Goal: Transaction & Acquisition: Purchase product/service

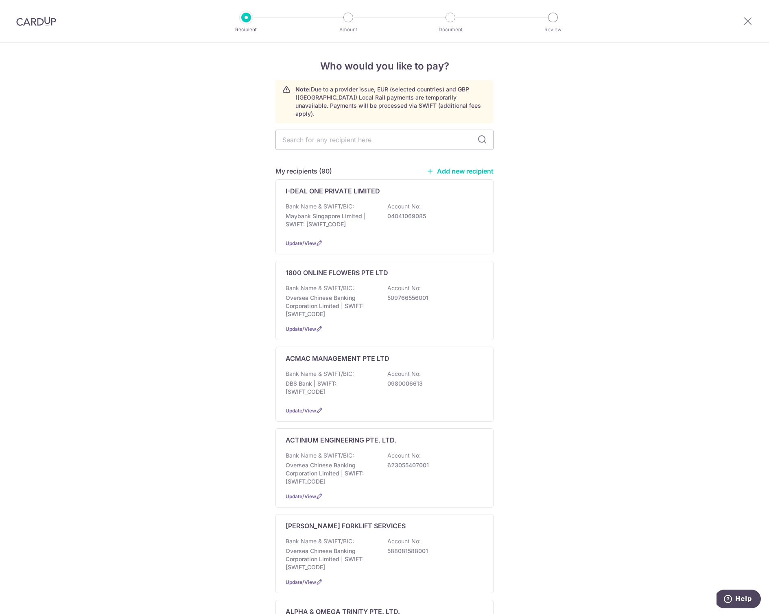
click at [21, 22] on img at bounding box center [36, 21] width 40 height 10
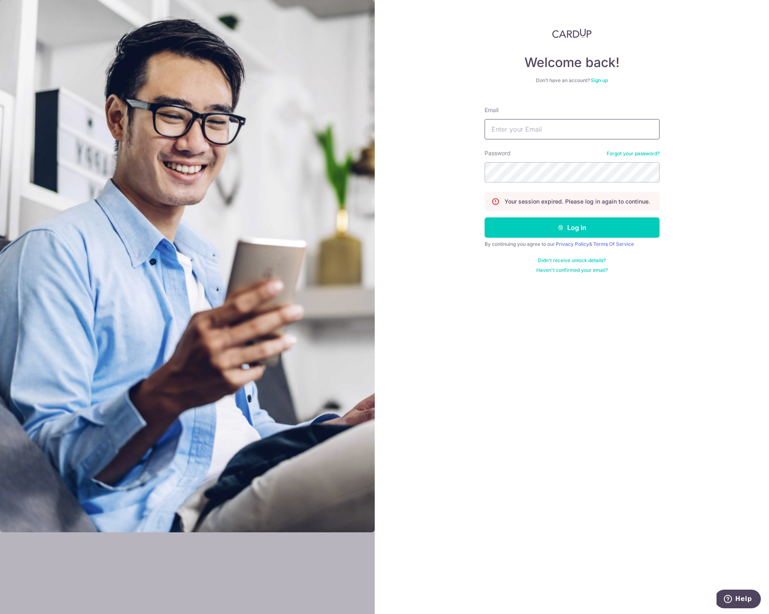
click at [523, 131] on input "Email" at bounding box center [571, 129] width 175 height 20
type input "sally@basicprojects.com.sg"
click at [538, 225] on button "Log in" at bounding box center [571, 228] width 175 height 20
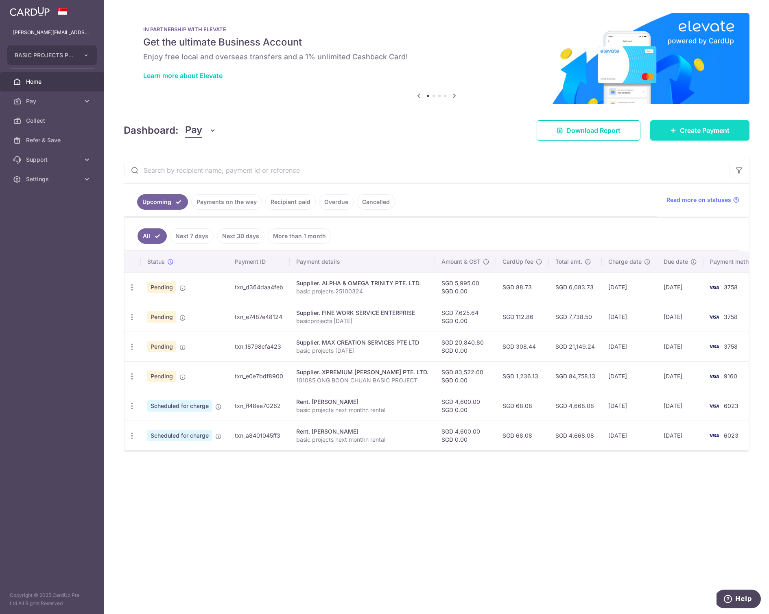
click at [701, 131] on span "Create Payment" at bounding box center [705, 131] width 50 height 10
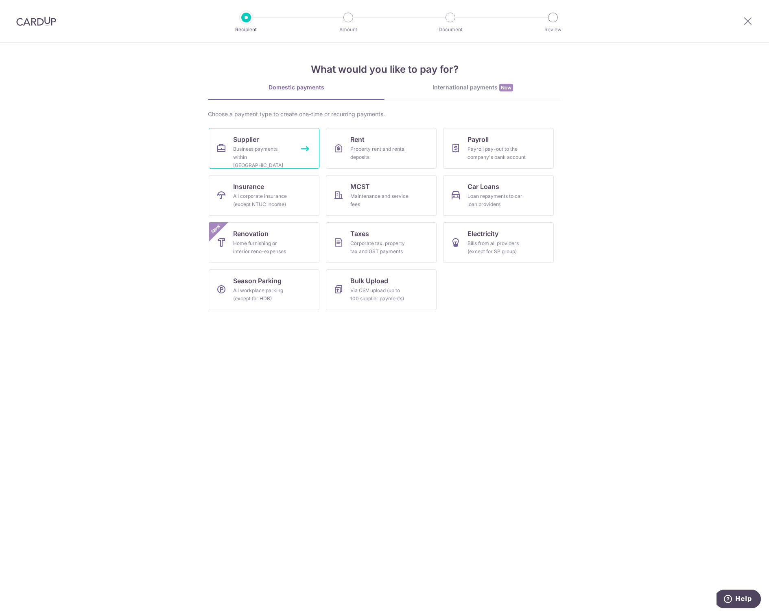
click at [253, 144] on span "Supplier" at bounding box center [246, 140] width 26 height 10
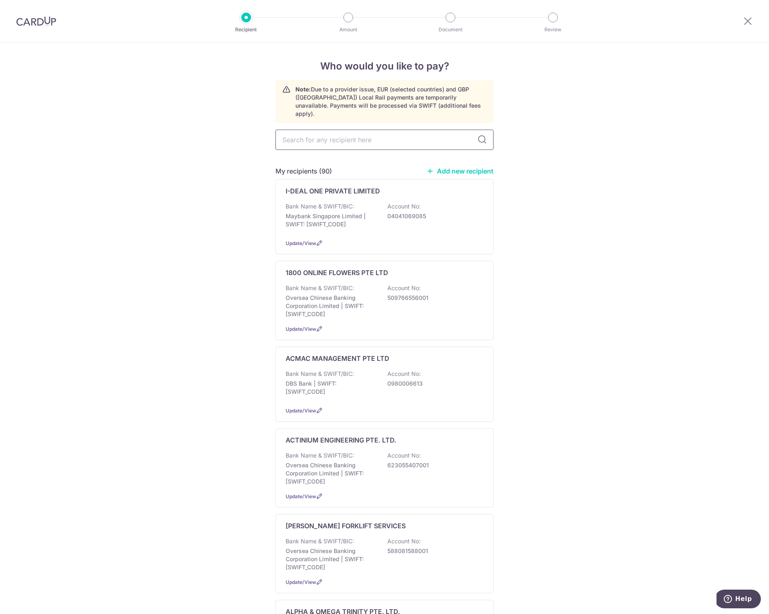
click at [303, 134] on input "text" at bounding box center [384, 140] width 218 height 20
type input "soon"
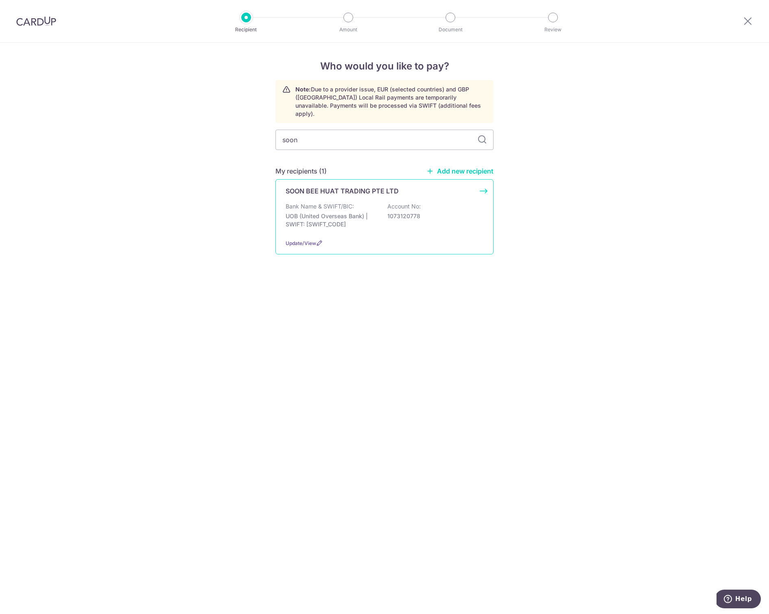
click at [317, 212] on p "UOB (United Overseas Bank) | SWIFT: UOVBSGSGXXX" at bounding box center [330, 220] width 91 height 16
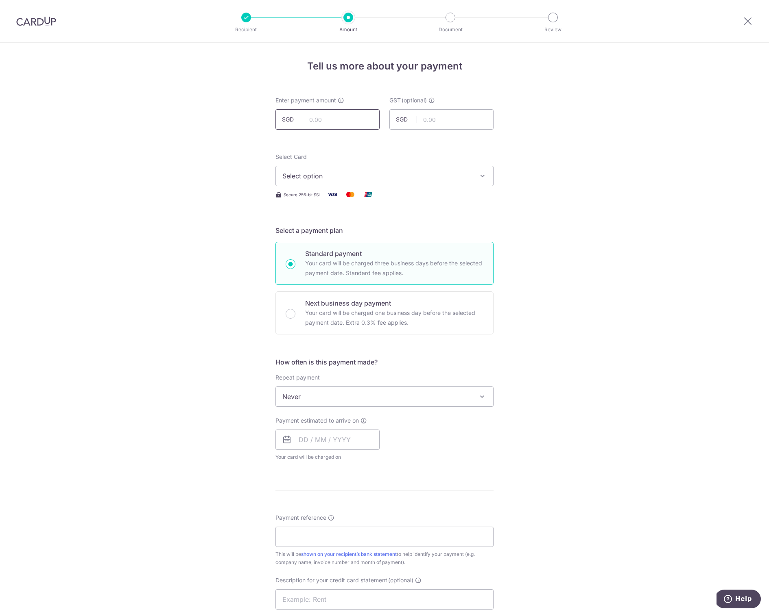
click at [314, 122] on input "text" at bounding box center [327, 119] width 104 height 20
type input "418.01"
click at [229, 170] on div "Tell us more about your payment Enter payment amount SGD 418.01 418.01 GST (opt…" at bounding box center [384, 438] width 769 height 790
click at [293, 173] on span "Select option" at bounding box center [377, 176] width 190 height 10
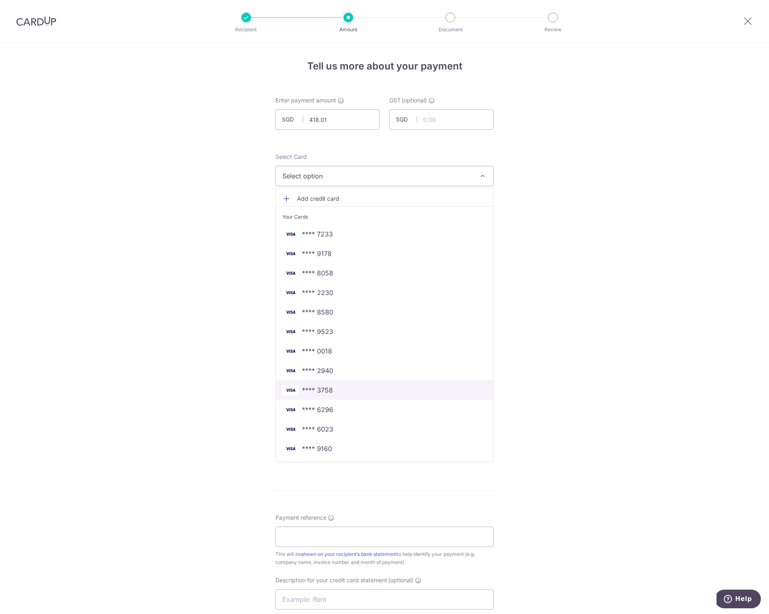
click at [321, 386] on span "**** 3758" at bounding box center [317, 391] width 31 height 10
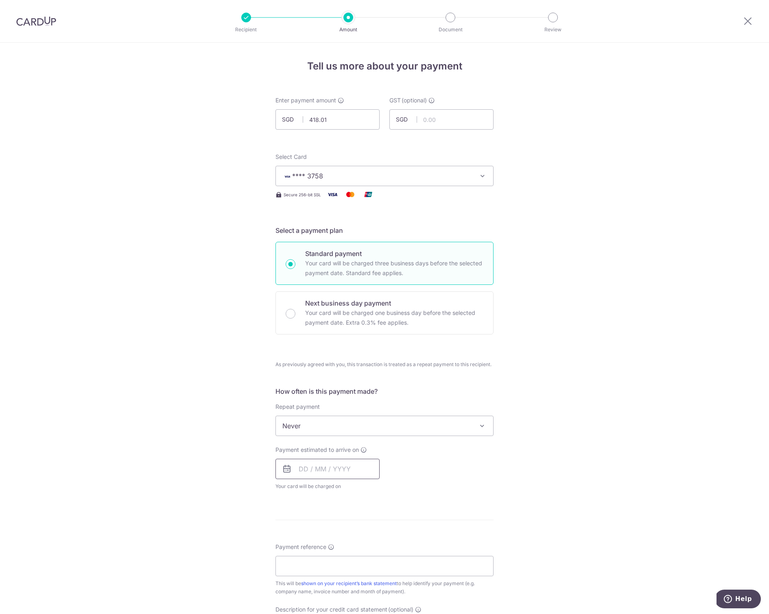
click at [318, 471] on input "text" at bounding box center [327, 469] width 104 height 20
click at [370, 555] on link "17" at bounding box center [373, 559] width 13 height 13
type input "[DATE]"
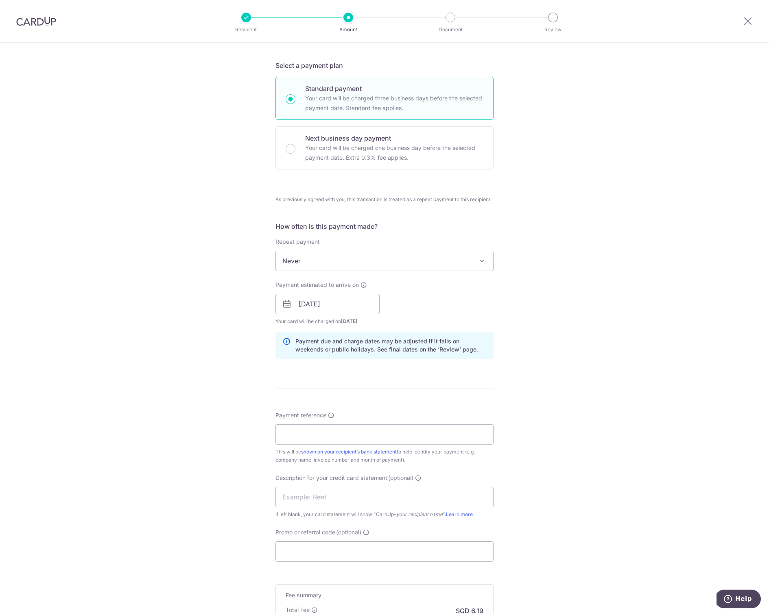
scroll to position [238, 0]
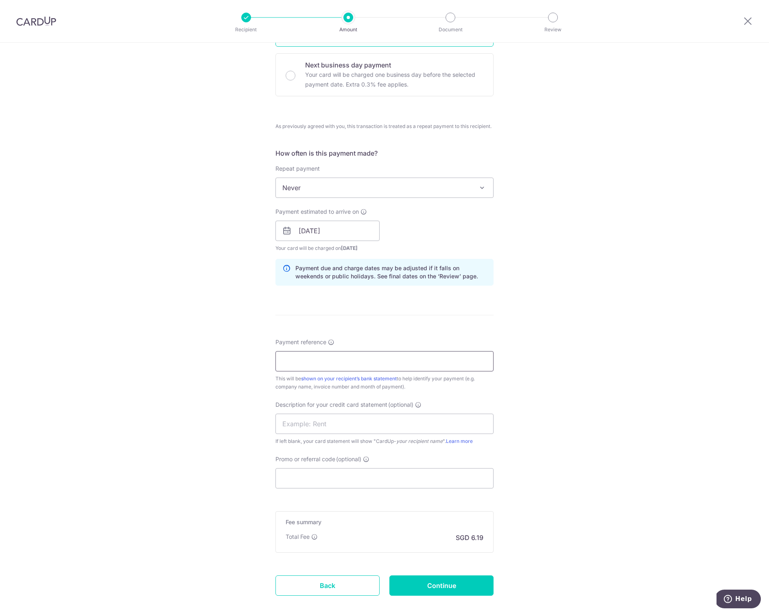
click at [297, 357] on input "Payment reference" at bounding box center [384, 361] width 218 height 20
type input "basicprojects aug 25"
click at [198, 419] on div "Tell us more about your payment Enter payment amount SGD 418.01 418.01 GST (opt…" at bounding box center [384, 230] width 769 height 853
click at [290, 423] on input "text" at bounding box center [384, 424] width 218 height 20
click at [286, 422] on input "text" at bounding box center [384, 424] width 218 height 20
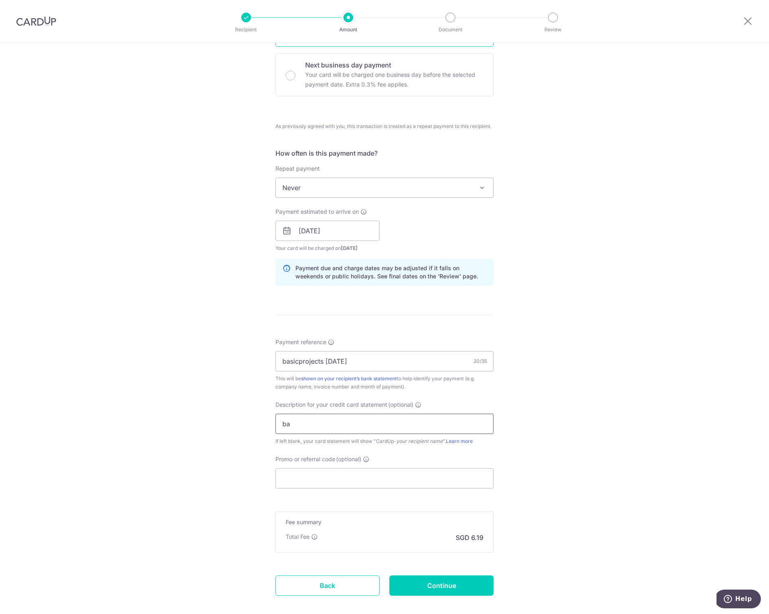
type input "b"
type input "soonbh 0825"
click at [436, 581] on input "Continue" at bounding box center [441, 586] width 104 height 20
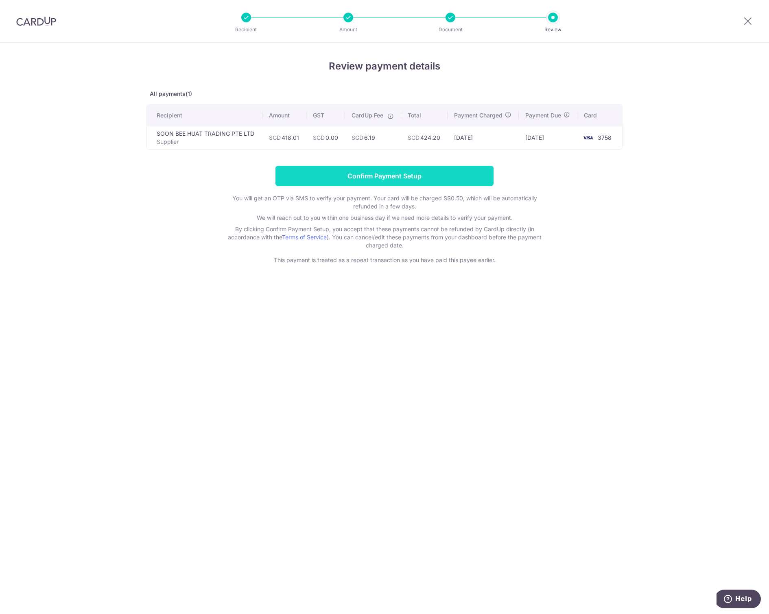
click at [366, 180] on input "Confirm Payment Setup" at bounding box center [384, 176] width 218 height 20
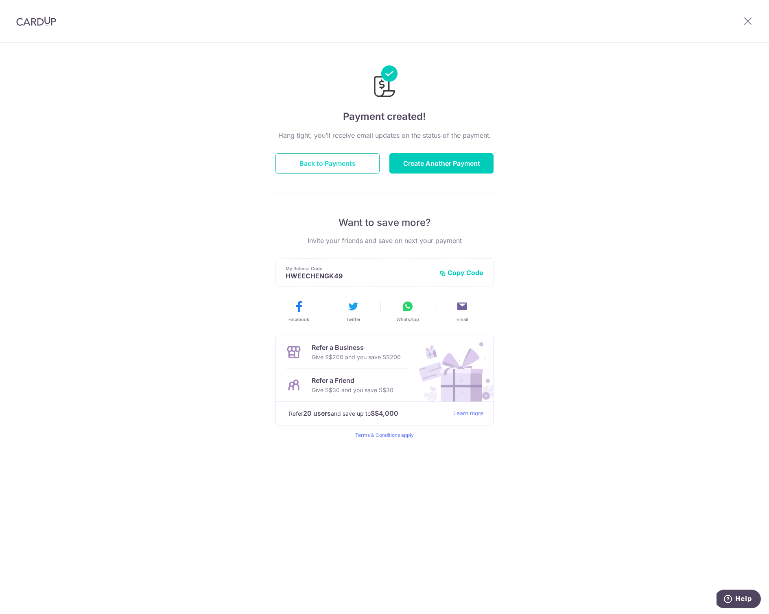
click at [324, 165] on button "Back to Payments" at bounding box center [327, 163] width 104 height 20
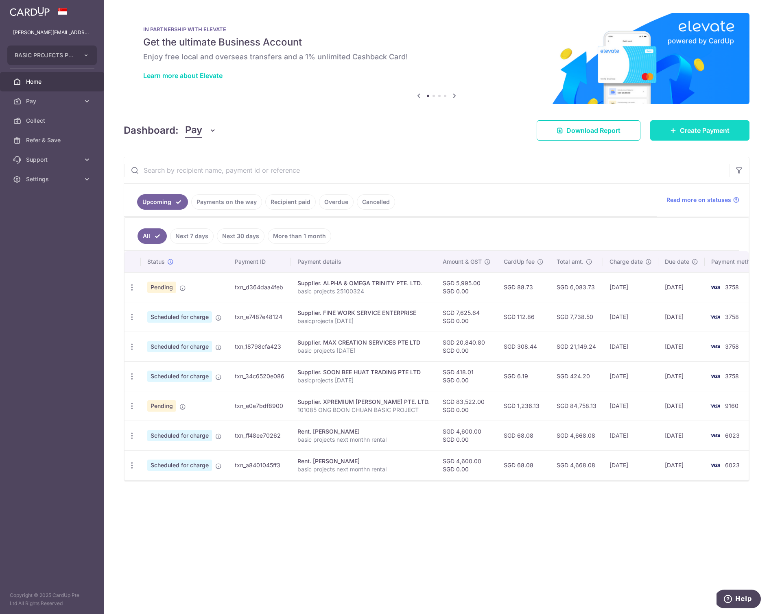
click at [678, 132] on link "Create Payment" at bounding box center [699, 130] width 99 height 20
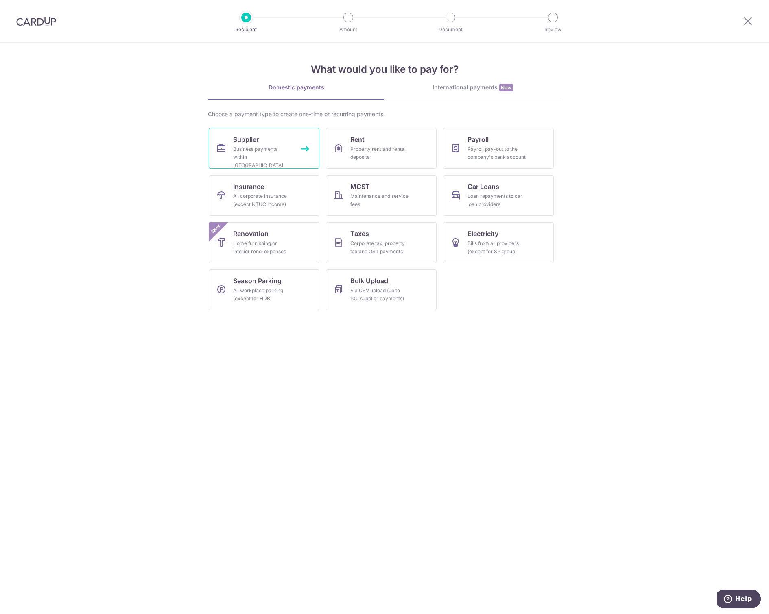
click at [237, 148] on div "Business payments within Singapore" at bounding box center [262, 157] width 59 height 24
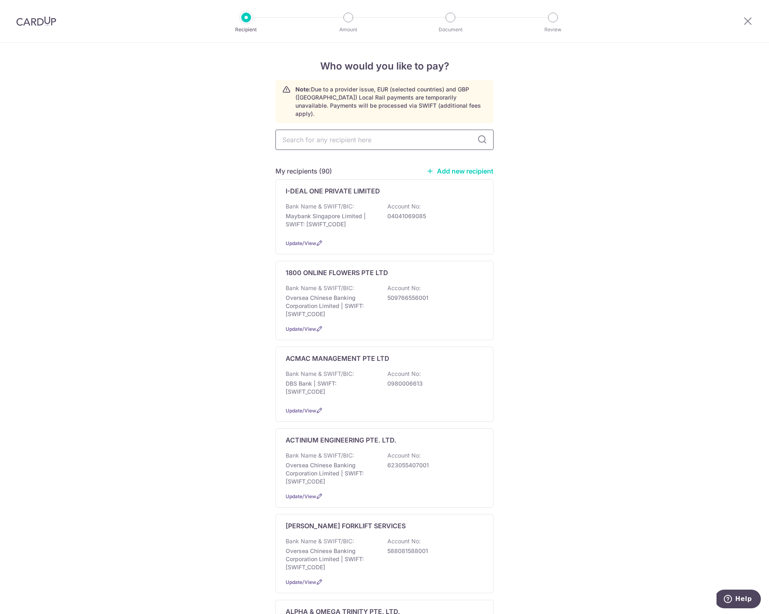
click at [298, 133] on input "text" at bounding box center [384, 140] width 218 height 20
type input "sin"
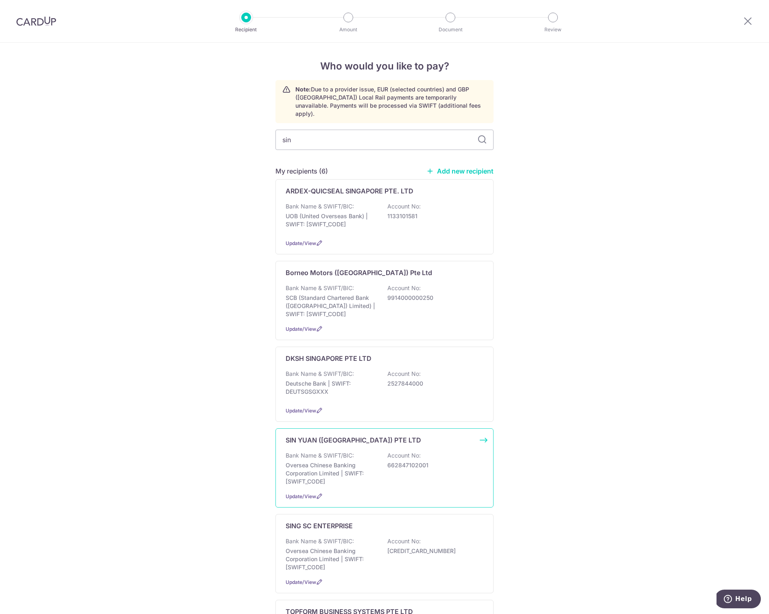
click at [308, 452] on p "Bank Name & SWIFT/BIC:" at bounding box center [319, 456] width 68 height 8
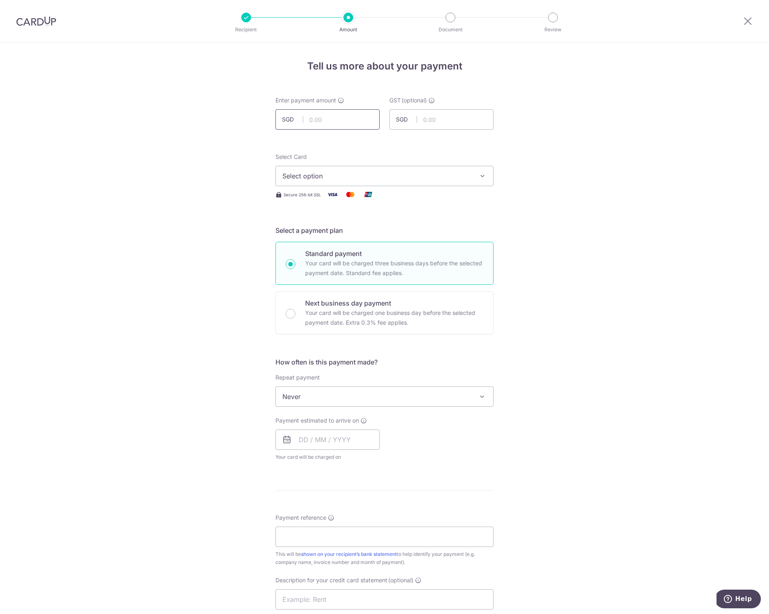
click at [323, 118] on input "text" at bounding box center [327, 119] width 104 height 20
type input "816.41"
click at [208, 261] on div "Tell us more about your payment Enter payment amount SGD 816.41 816.41 GST (opt…" at bounding box center [384, 438] width 769 height 790
click at [307, 180] on span "Select option" at bounding box center [377, 176] width 190 height 10
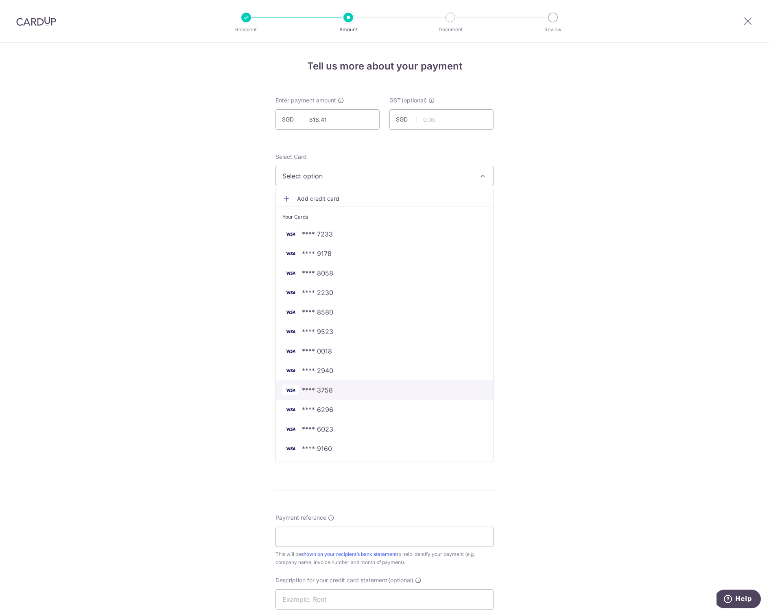
click at [327, 386] on span "**** 3758" at bounding box center [317, 391] width 31 height 10
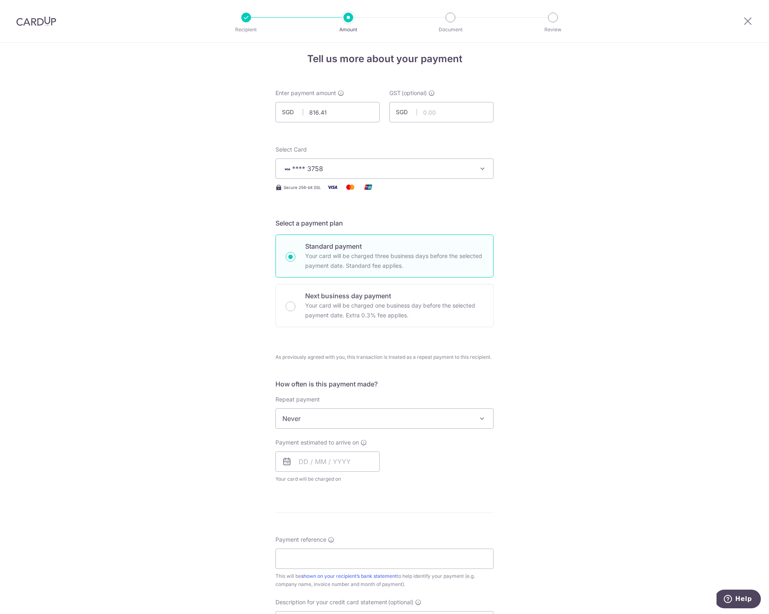
scroll to position [20, 0]
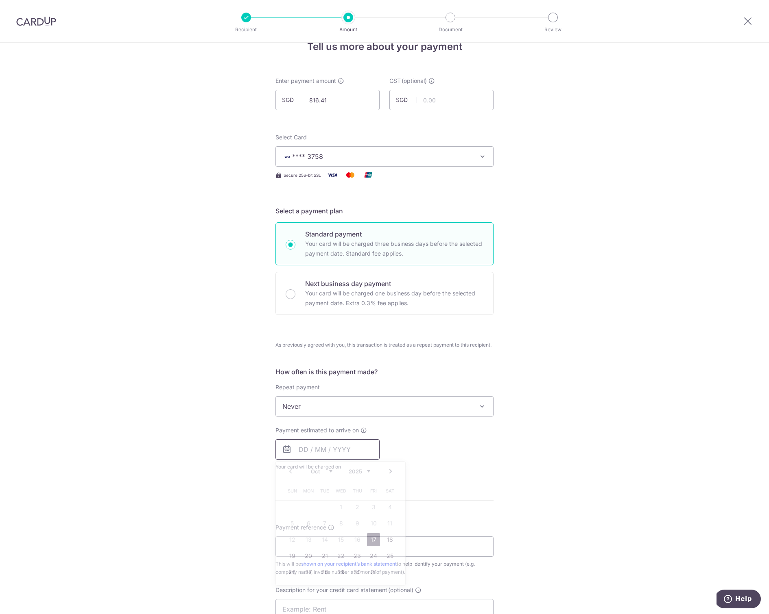
click at [320, 453] on input "text" at bounding box center [327, 450] width 104 height 20
click at [369, 536] on link "17" at bounding box center [373, 540] width 13 height 13
type input "17/10/2025"
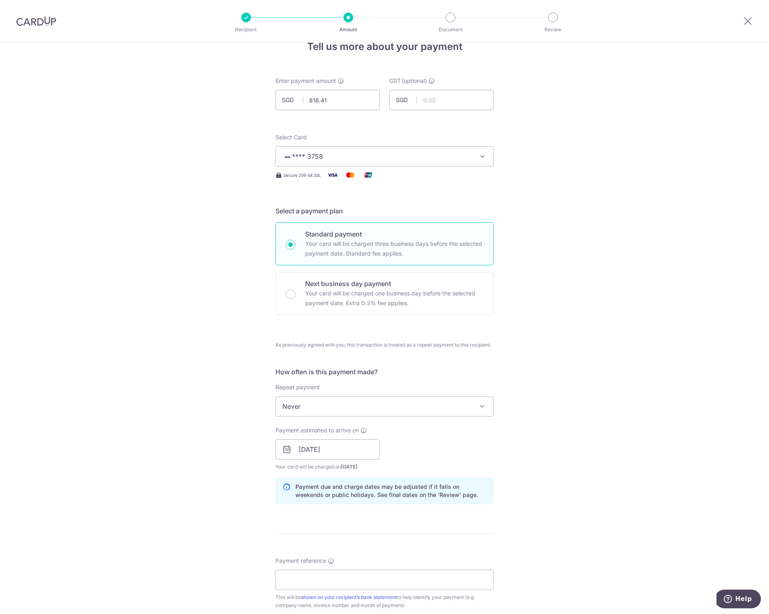
scroll to position [177, 0]
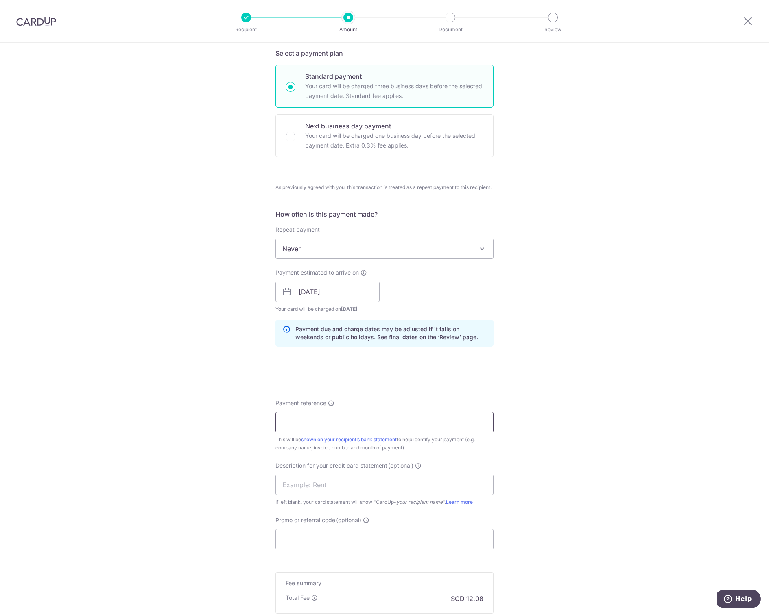
click at [290, 418] on input "Payment reference" at bounding box center [384, 422] width 218 height 20
type input "basic projects aug25"
click at [158, 505] on div "Tell us more about your payment Enter payment amount SGD 816.41 816.41 GST (opt…" at bounding box center [384, 291] width 769 height 853
click at [303, 490] on input "text" at bounding box center [384, 485] width 218 height 20
click at [222, 486] on div "Tell us more about your payment Enter payment amount SGD 816.41 816.41 GST (opt…" at bounding box center [384, 291] width 769 height 853
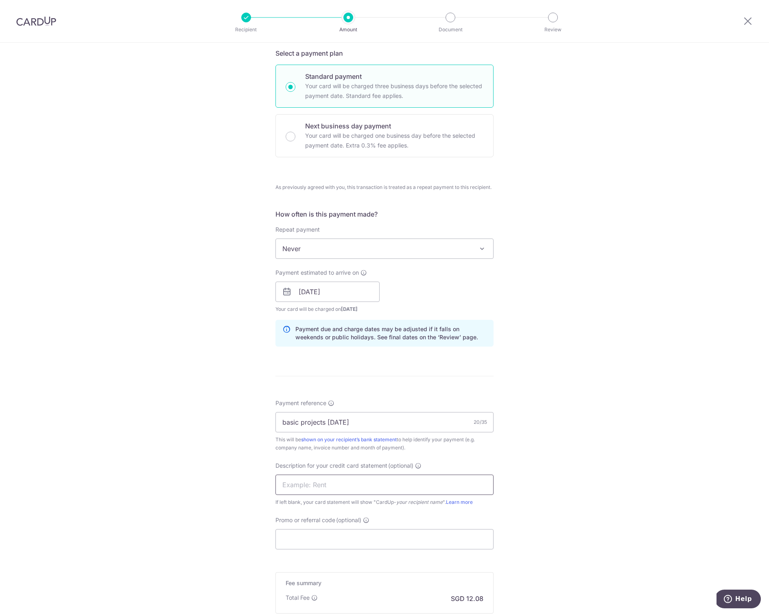
click at [299, 484] on input "text" at bounding box center [384, 485] width 218 height 20
type input "sin yuan aug 25"
click at [236, 525] on div "Tell us more about your payment Enter payment amount SGD 816.41 816.41 GST (opt…" at bounding box center [384, 291] width 769 height 853
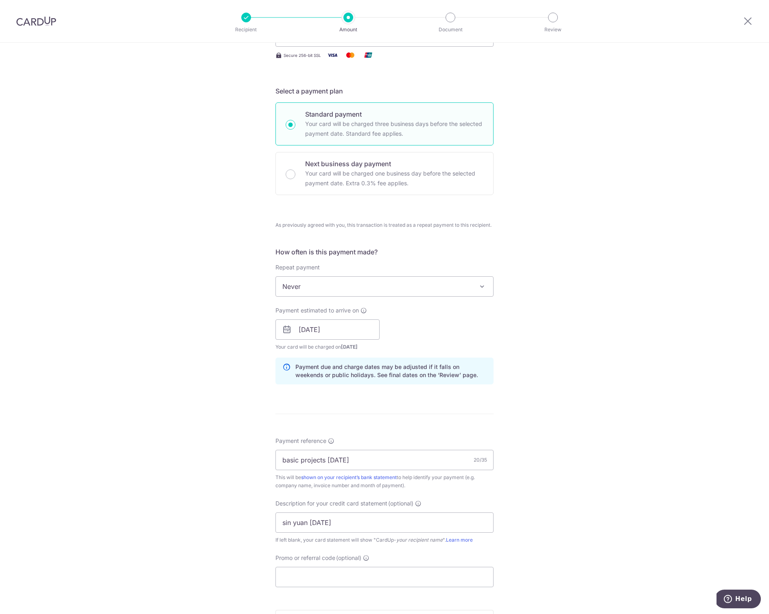
scroll to position [279, 0]
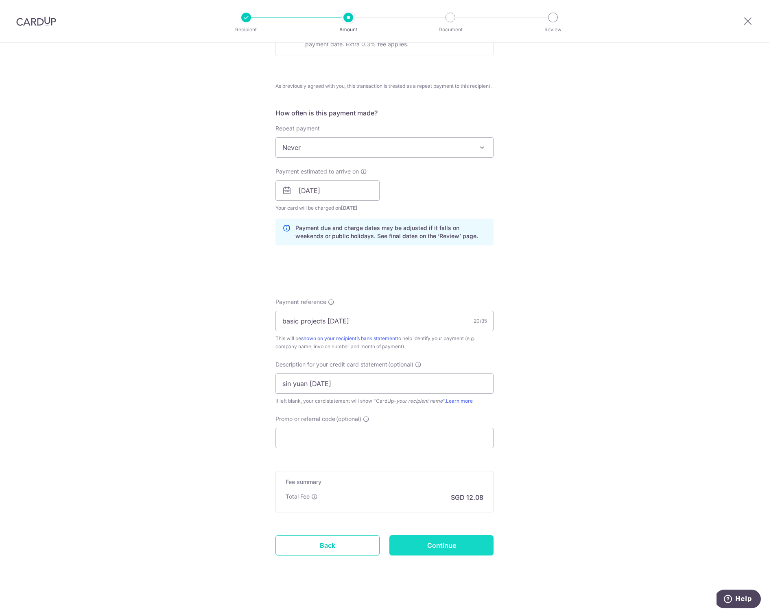
click at [440, 545] on input "Continue" at bounding box center [441, 546] width 104 height 20
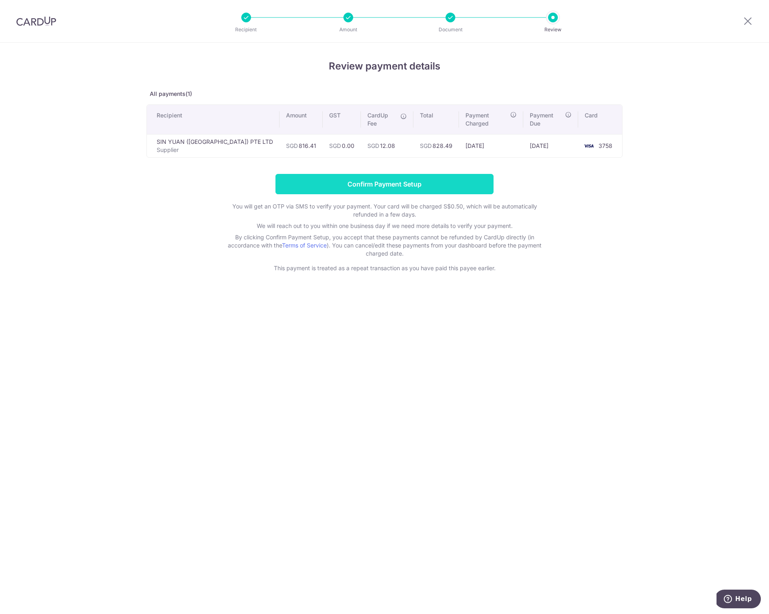
click at [359, 176] on input "Confirm Payment Setup" at bounding box center [384, 184] width 218 height 20
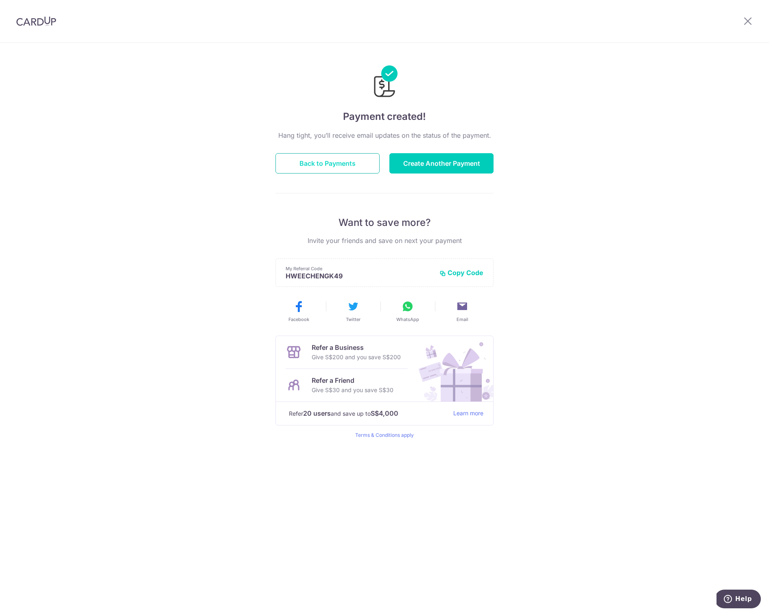
click at [325, 163] on button "Back to Payments" at bounding box center [327, 163] width 104 height 20
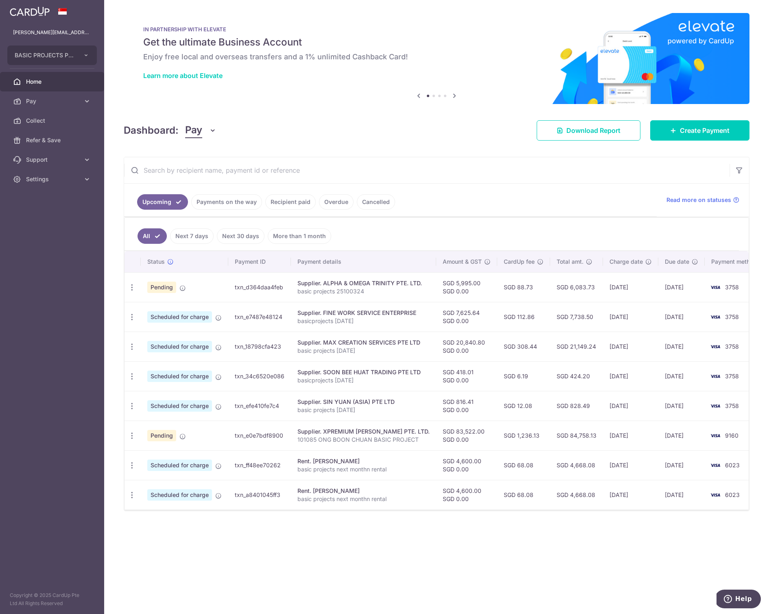
click at [519, 172] on input "text" at bounding box center [426, 170] width 605 height 26
click at [61, 180] on span "Settings" at bounding box center [53, 179] width 54 height 8
click at [74, 220] on span "Logout" at bounding box center [53, 218] width 54 height 8
